Goal: Task Accomplishment & Management: Manage account settings

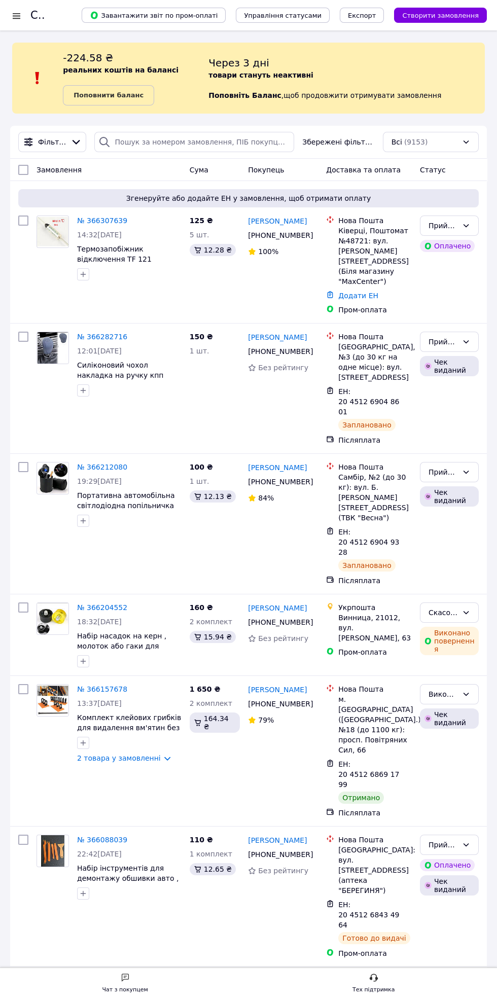
click at [103, 141] on icon at bounding box center [104, 142] width 12 height 12
click at [99, 220] on link "№ 366307639" at bounding box center [102, 220] width 50 height 8
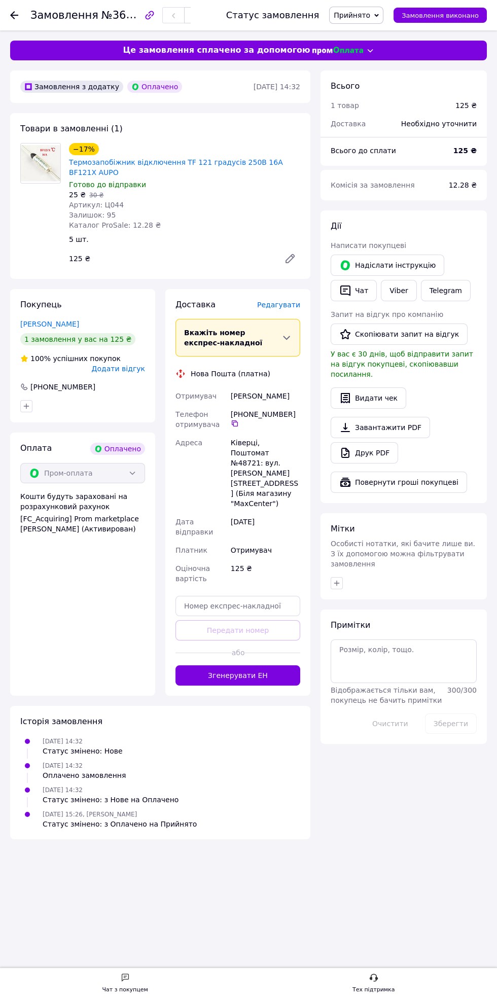
click at [297, 302] on span "Редагувати" at bounding box center [278, 305] width 43 height 8
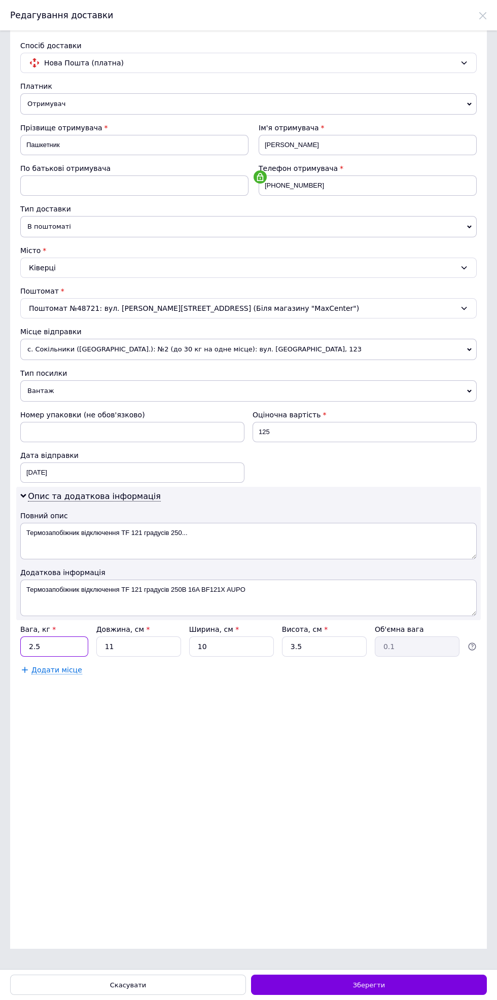
click at [70, 647] on input "2.5" at bounding box center [54, 646] width 68 height 20
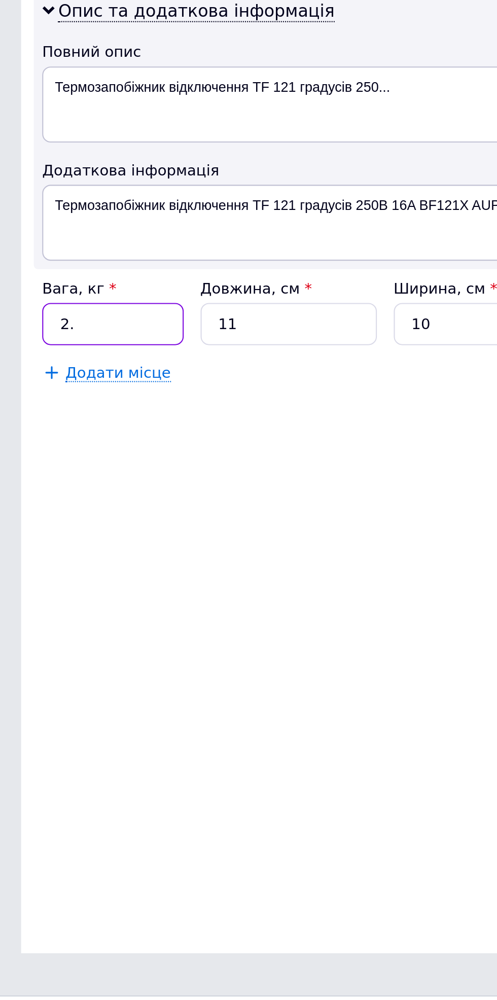
type input "2"
type input "0.5"
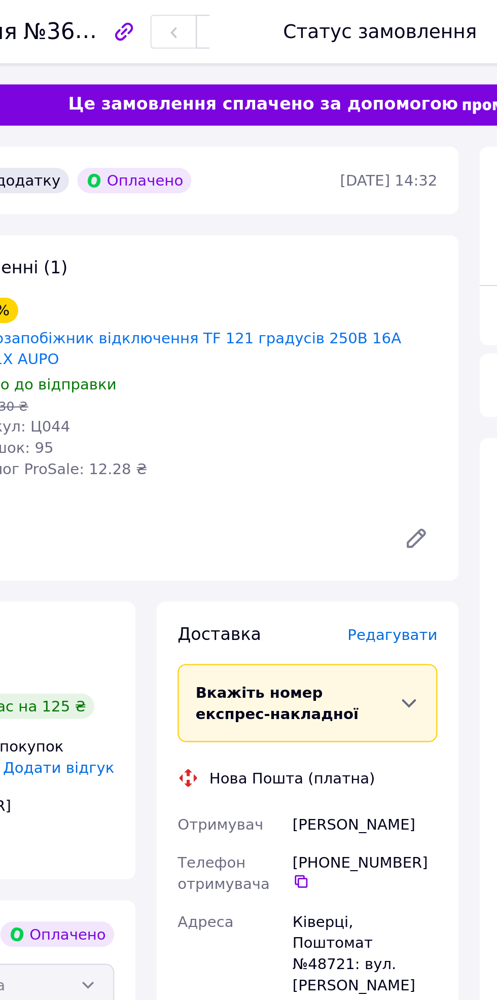
click at [284, 306] on span "Редагувати" at bounding box center [278, 305] width 43 height 8
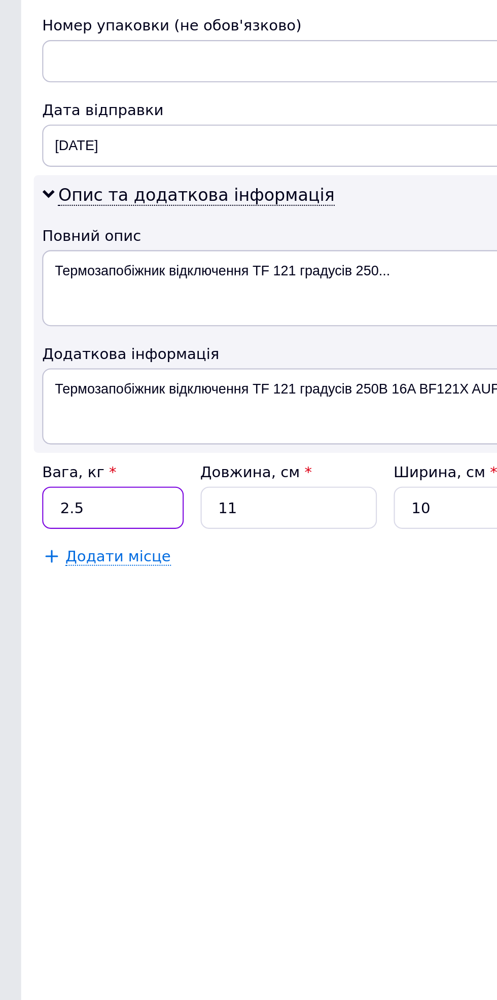
click at [50, 651] on input "2.5" at bounding box center [54, 646] width 68 height 20
type input "2"
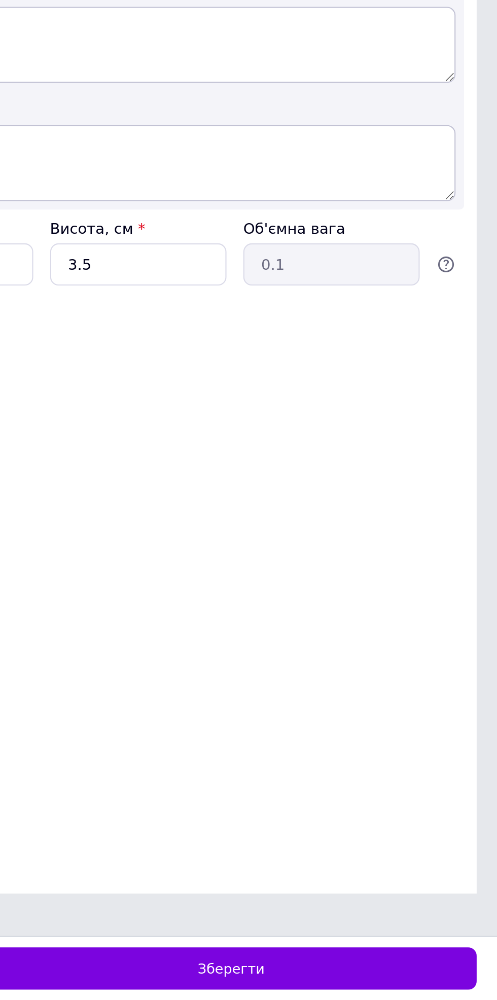
type input "0.5"
click at [382, 984] on span "Зберегти" at bounding box center [369, 985] width 32 height 8
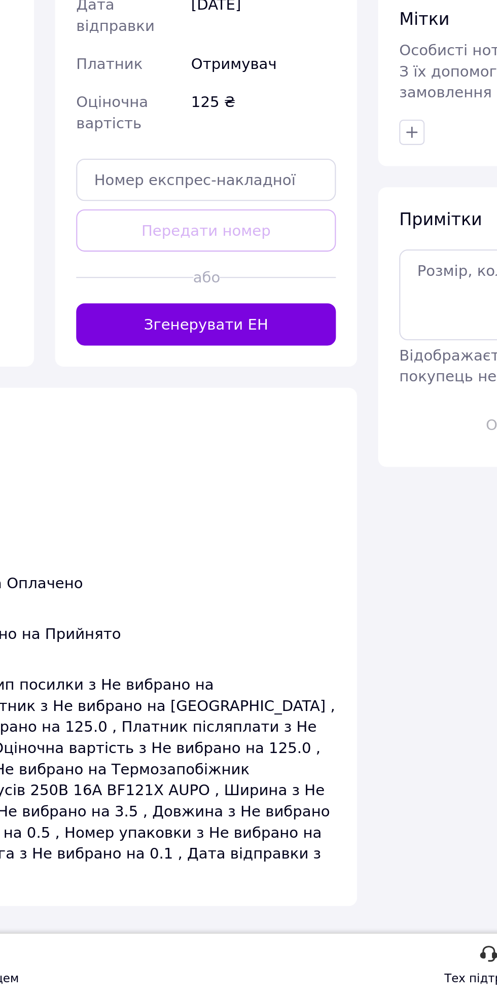
click at [205, 665] on button "Згенерувати ЕН" at bounding box center [237, 675] width 125 height 20
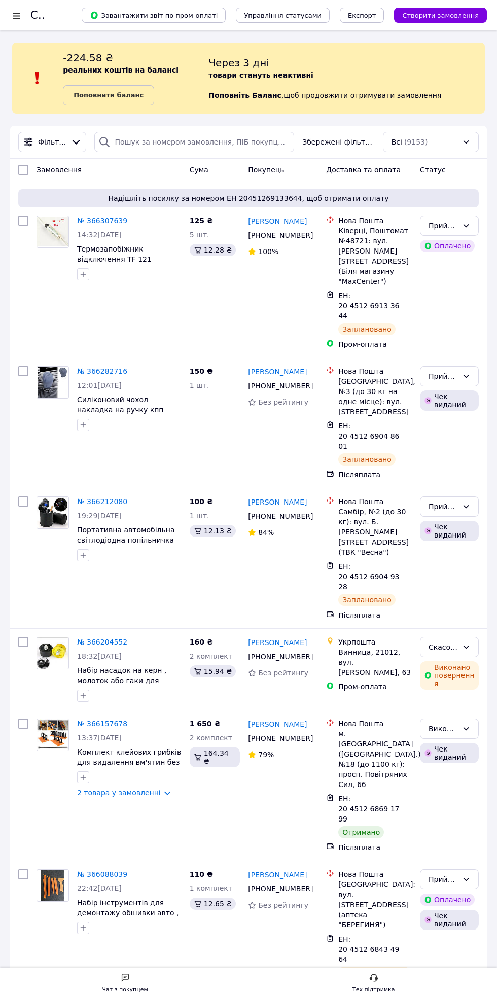
click at [95, 220] on link "№ 366307639" at bounding box center [102, 220] width 50 height 8
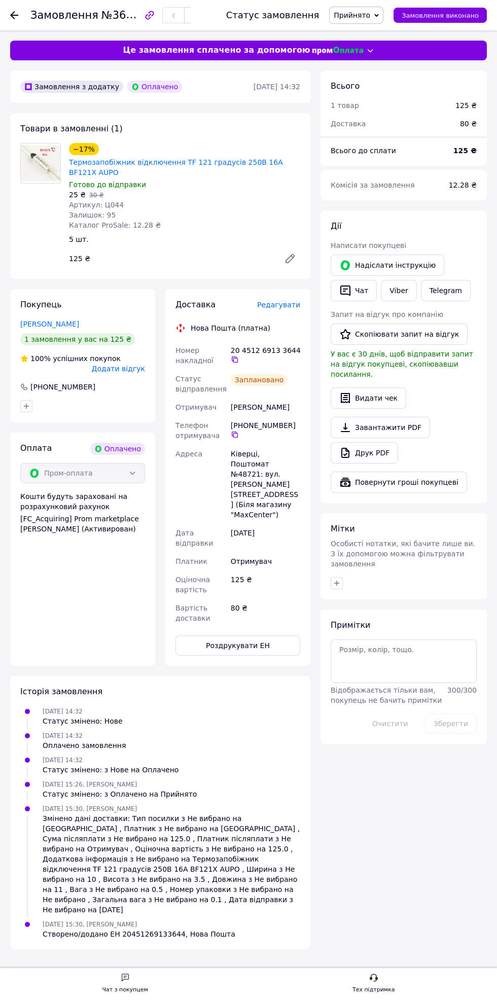
click at [350, 393] on icon "button" at bounding box center [345, 398] width 9 height 10
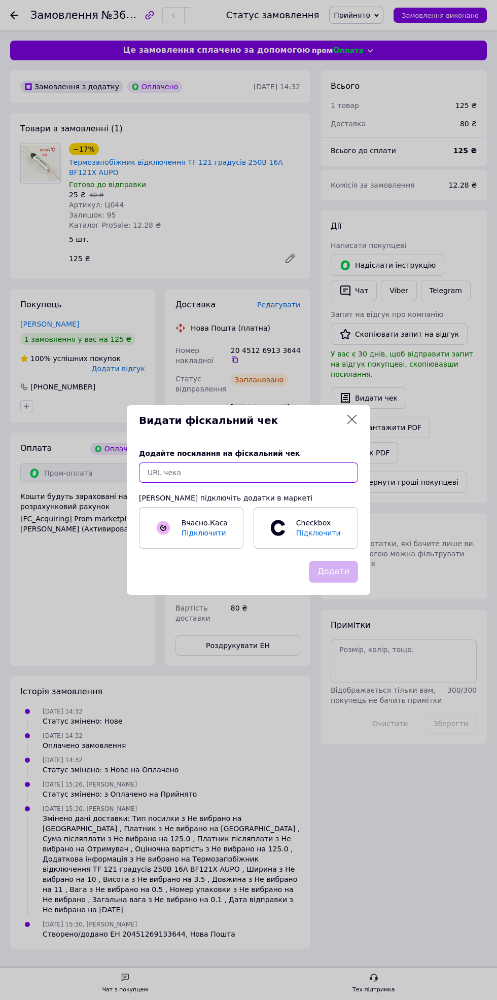
paste input "https://kasa.vchasno.ua/check-viewer/AJlru7XSMRs"
type input "https://kasa.vchasno.ua/check-viewer/AJlru7XSMRs"
click at [344, 574] on button "Додати" at bounding box center [333, 572] width 49 height 22
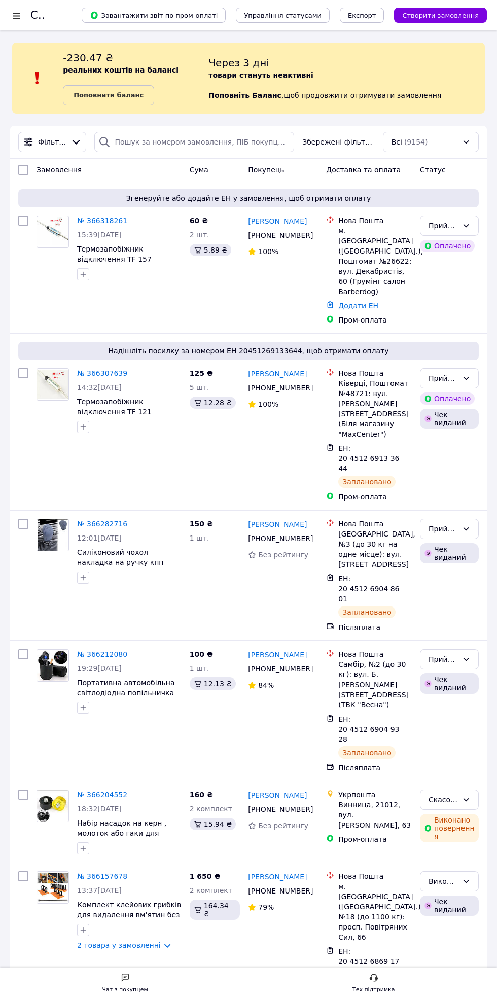
click at [88, 220] on link "№ 366318261" at bounding box center [102, 220] width 50 height 8
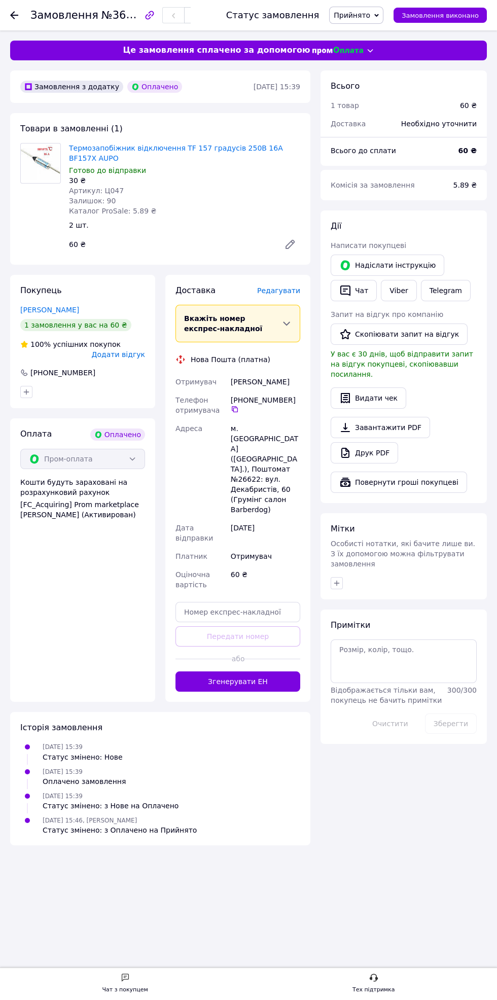
click at [275, 291] on span "Редагувати" at bounding box center [278, 290] width 43 height 8
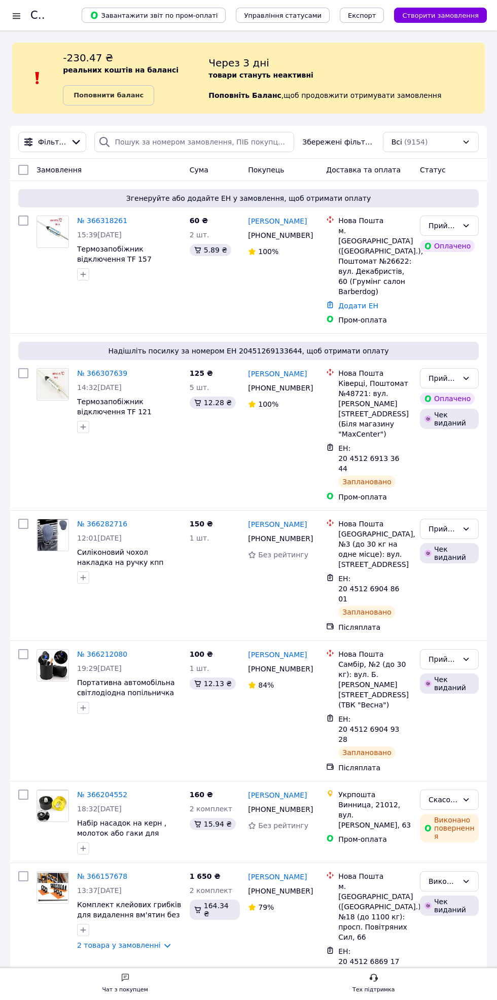
click at [91, 220] on link "№ 366318261" at bounding box center [102, 220] width 50 height 8
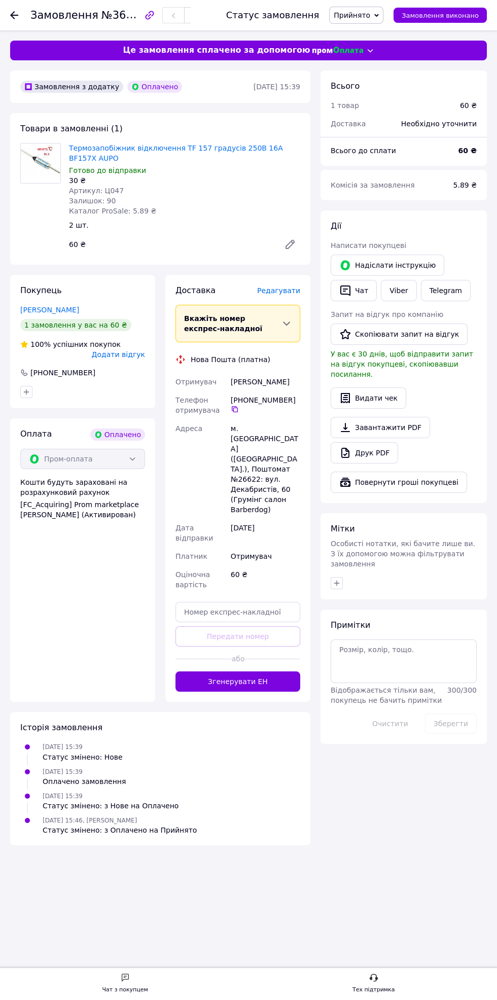
click at [251, 671] on button "Згенерувати ЕН" at bounding box center [237, 681] width 125 height 20
